Goal: Find specific page/section: Find specific page/section

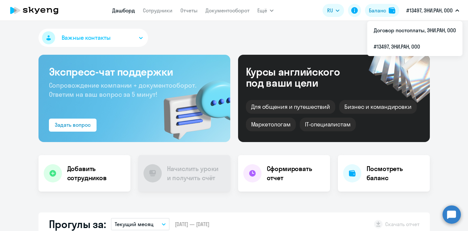
click at [430, 23] on li "Договор постоплаты, ЭНИ.РАН, ООО" at bounding box center [414, 30] width 95 height 16
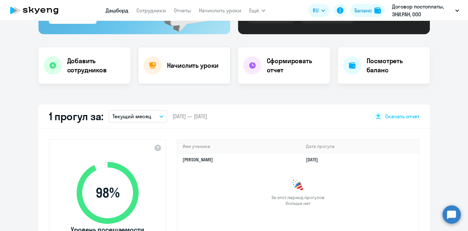
select select "30"
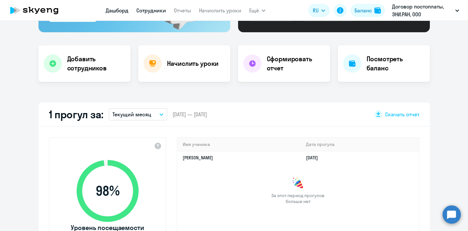
click at [154, 10] on link "Сотрудники" at bounding box center [151, 10] width 30 height 7
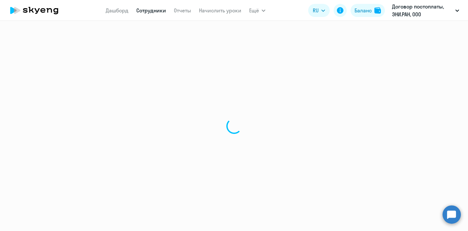
select select "30"
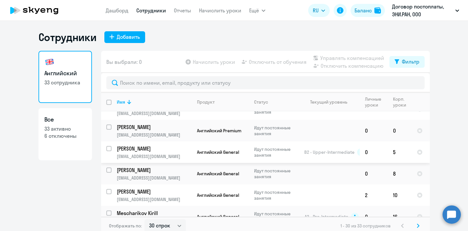
scroll to position [4, 0]
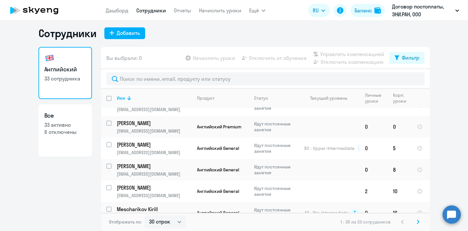
click at [418, 219] on svg-icon at bounding box center [418, 222] width 8 height 8
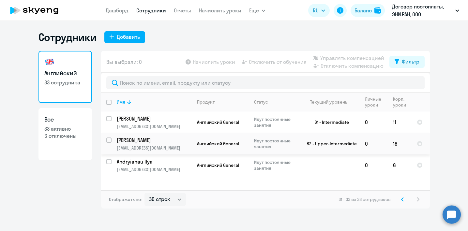
scroll to position [0, 0]
